Goal: Transaction & Acquisition: Purchase product/service

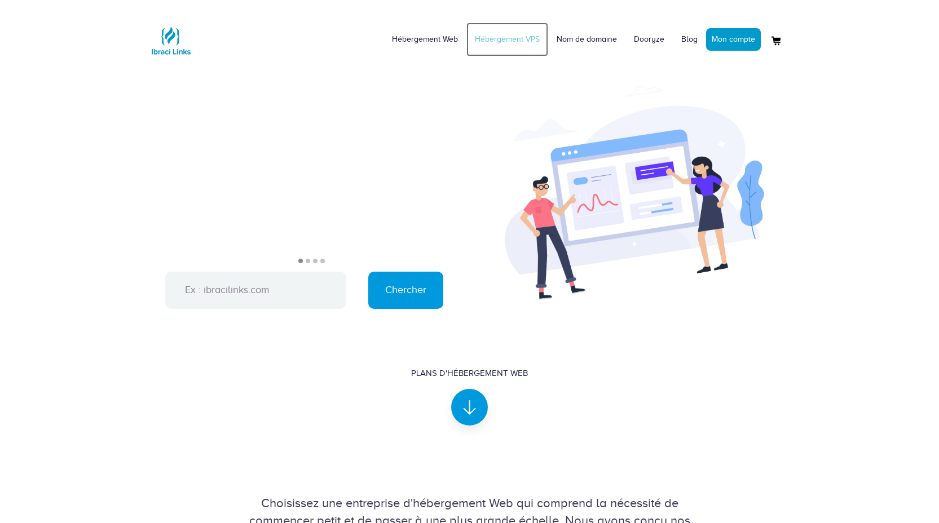
click at [517, 46] on link "Hébergement VPS" at bounding box center [507, 40] width 82 height 34
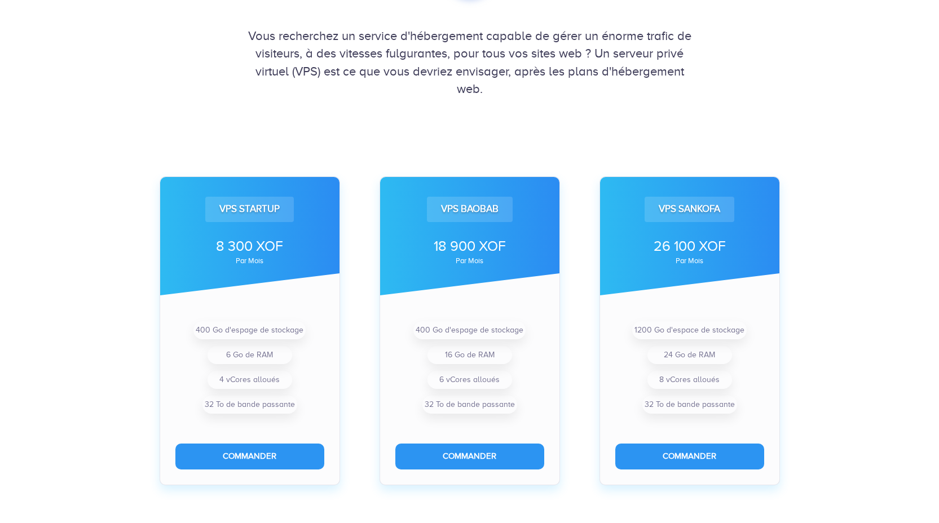
scroll to position [282, 0]
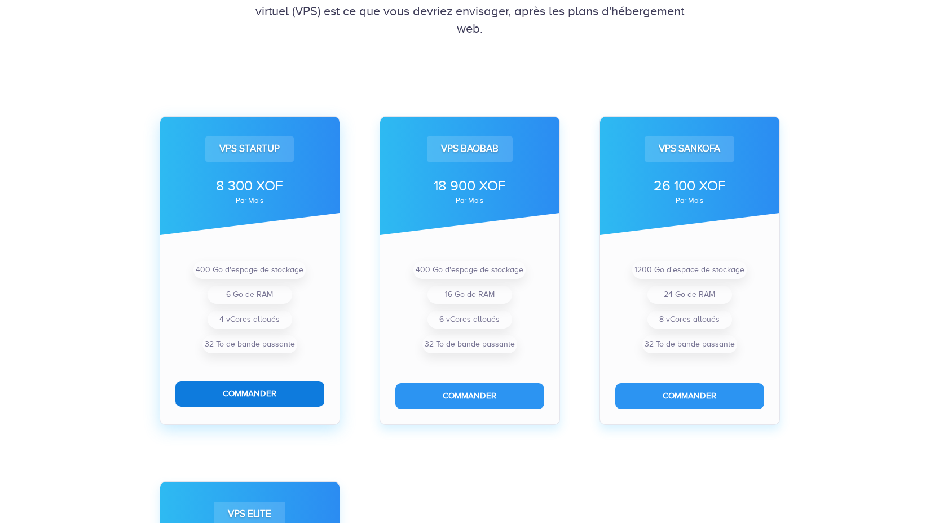
click at [276, 400] on button "Commander" at bounding box center [249, 393] width 149 height 25
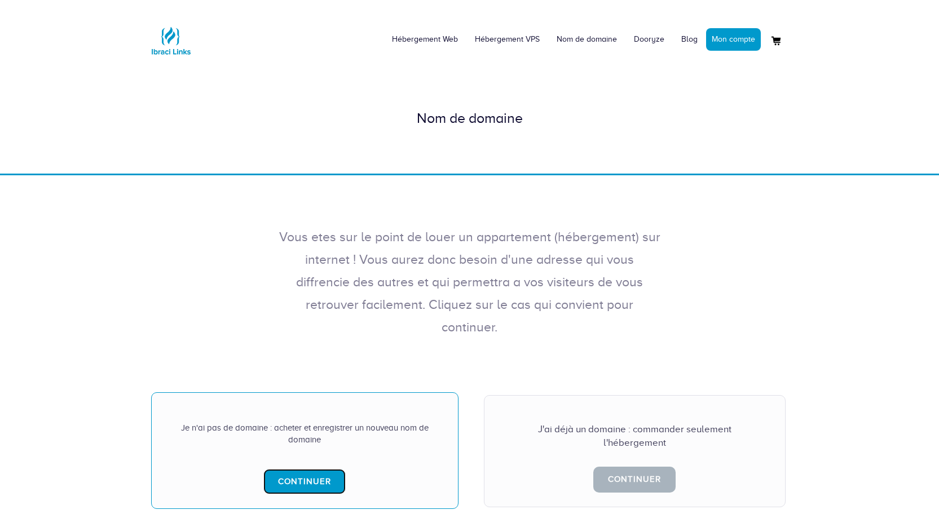
click at [299, 469] on link "Continuer" at bounding box center [304, 481] width 82 height 25
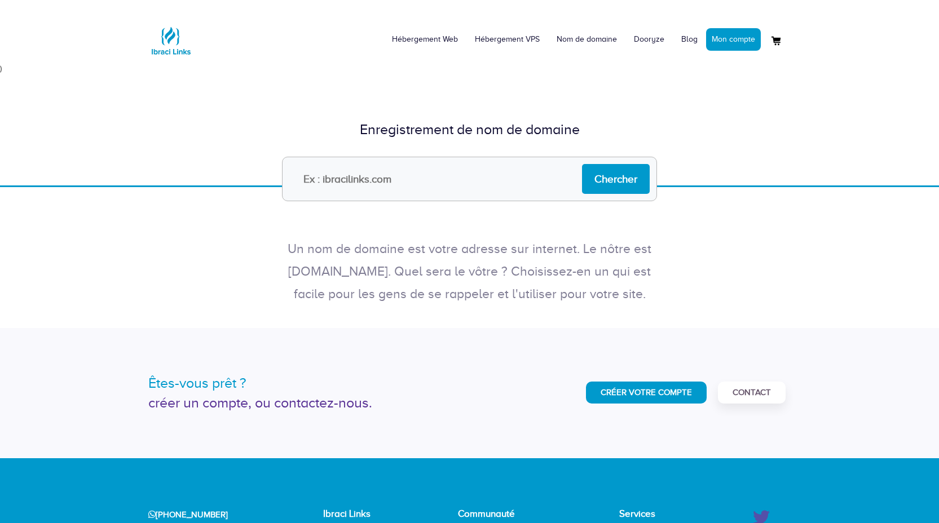
click at [448, 180] on input "text" at bounding box center [469, 179] width 375 height 45
type input "tadeco.net"
click at [622, 171] on input "Chercher" at bounding box center [616, 179] width 68 height 30
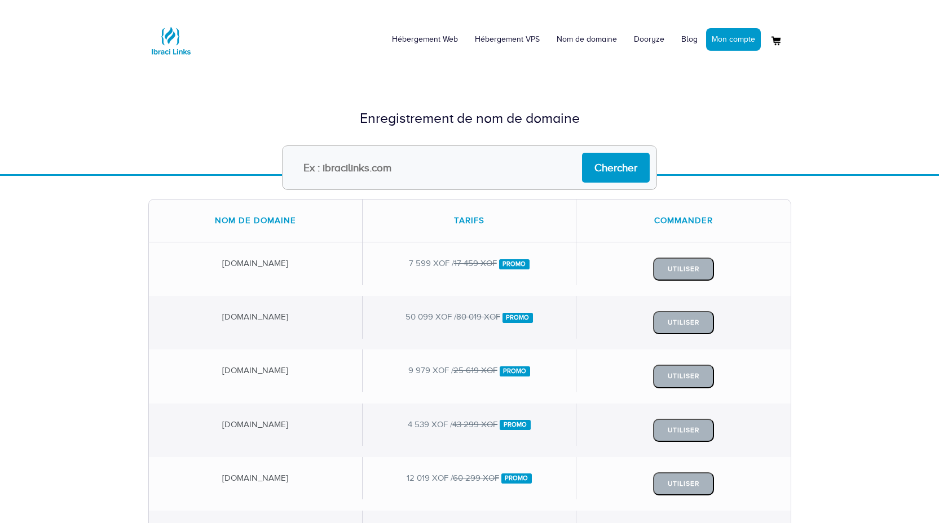
click at [430, 170] on input "text" at bounding box center [469, 168] width 375 height 45
type input "tadeco.com"
click at [614, 164] on input "Chercher" at bounding box center [616, 168] width 68 height 30
drag, startPoint x: 380, startPoint y: 168, endPoint x: 299, endPoint y: 166, distance: 80.1
click at [299, 168] on input "[URL][DOMAIN_NAME]" at bounding box center [469, 168] width 375 height 45
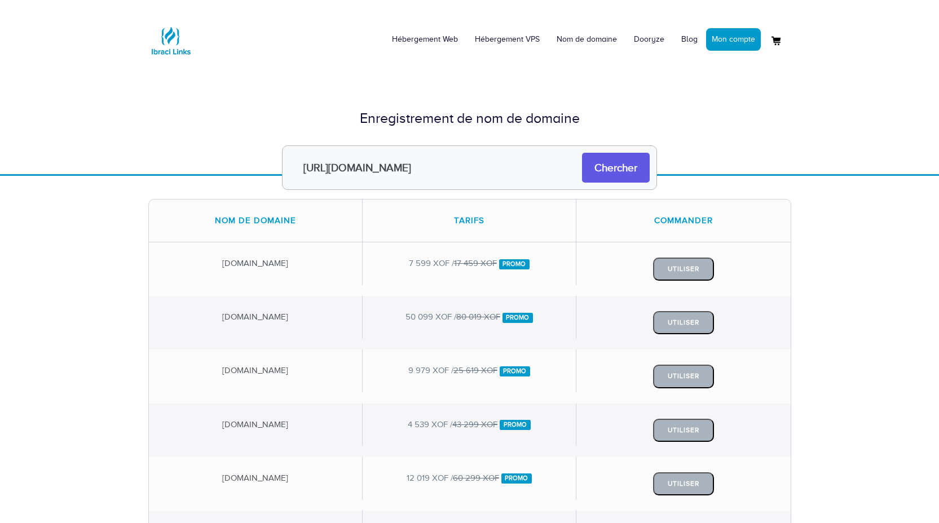
type input "[URL][DOMAIN_NAME]"
click at [629, 175] on input "Chercher" at bounding box center [616, 168] width 68 height 30
click at [374, 164] on input "text" at bounding box center [469, 168] width 375 height 45
type input "[DOMAIN_NAME]"
click at [582, 153] on input "Chercher" at bounding box center [616, 168] width 68 height 30
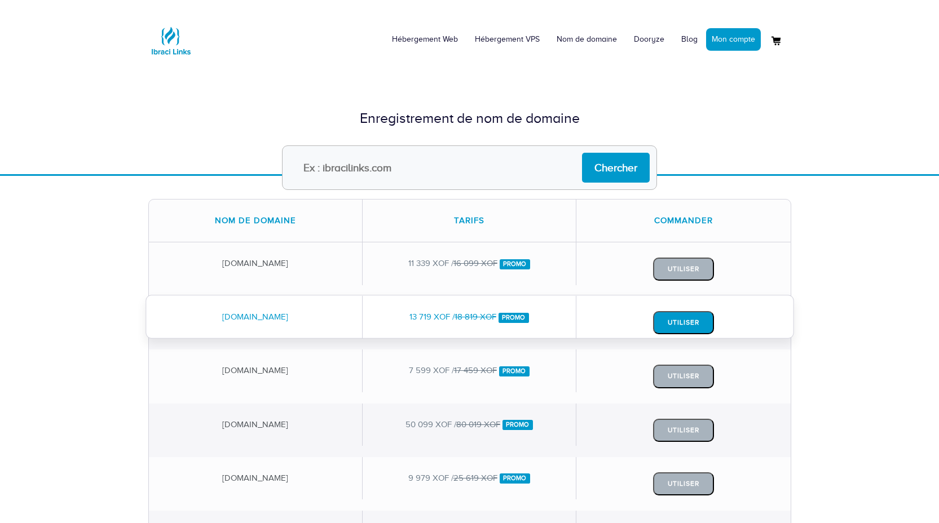
click at [666, 320] on button "Utiliser" at bounding box center [683, 322] width 61 height 23
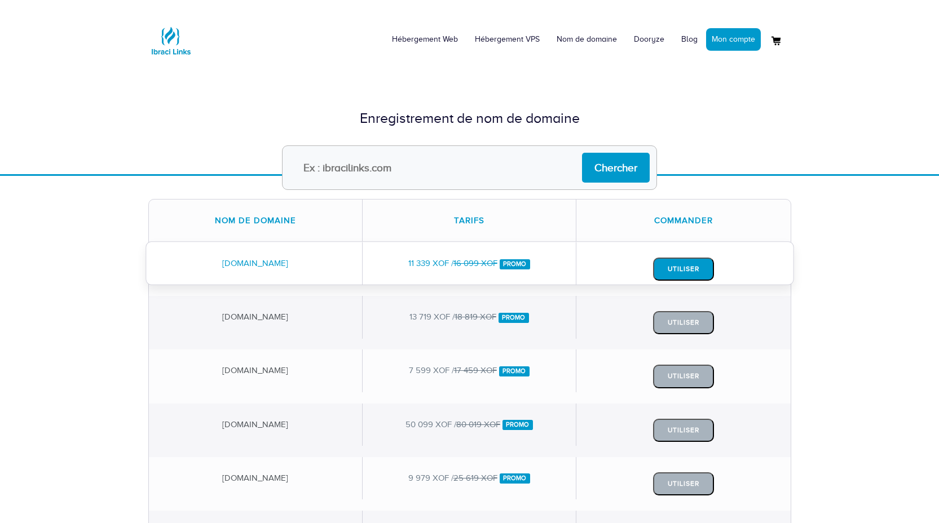
click at [689, 276] on button "Utiliser" at bounding box center [683, 269] width 61 height 23
